Goal: Transaction & Acquisition: Download file/media

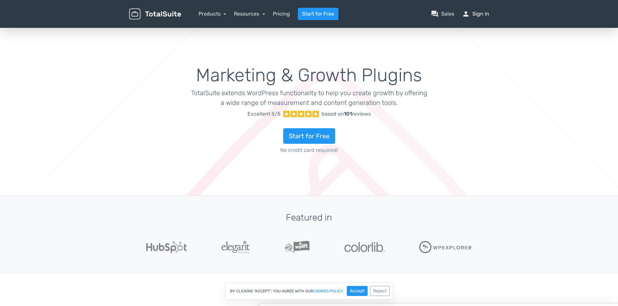
click at [480, 12] on link "person Sign in" at bounding box center [475, 14] width 27 height 8
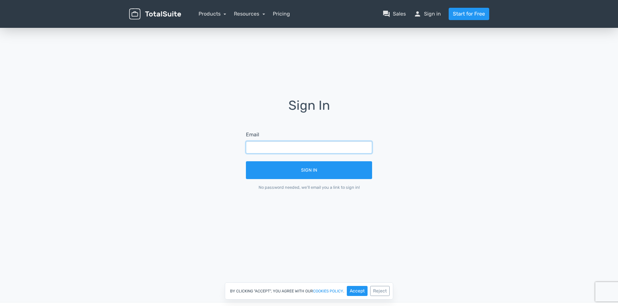
click at [303, 152] on input "text" at bounding box center [309, 147] width 126 height 12
type input "jon.erik@lts-flyfishing.com"
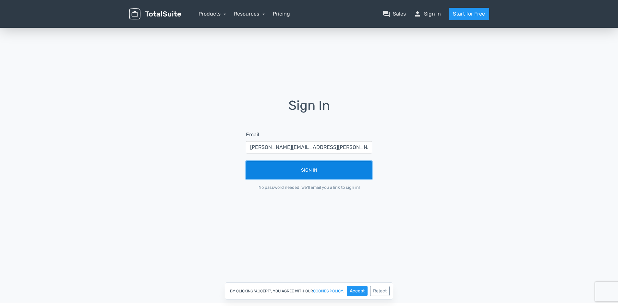
click at [311, 173] on button "Sign In" at bounding box center [309, 170] width 126 height 18
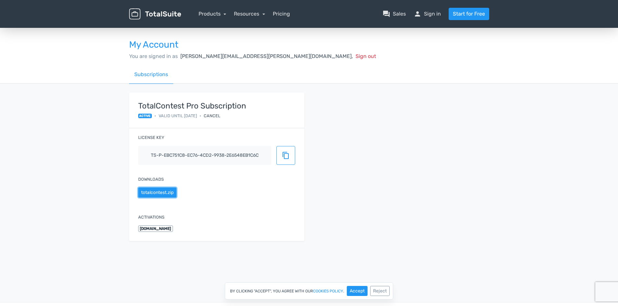
click at [166, 192] on button "totalcontest.zip" at bounding box center [157, 193] width 38 height 10
click at [354, 290] on button "Accept" at bounding box center [357, 291] width 21 height 10
click at [224, 11] on link "Products" at bounding box center [212, 14] width 28 height 6
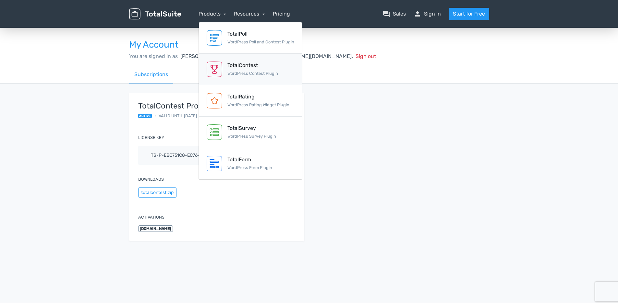
click at [261, 70] on div "TotalContest WordPress Contest Plugin" at bounding box center [252, 70] width 51 height 16
